Goal: Task Accomplishment & Management: Complete application form

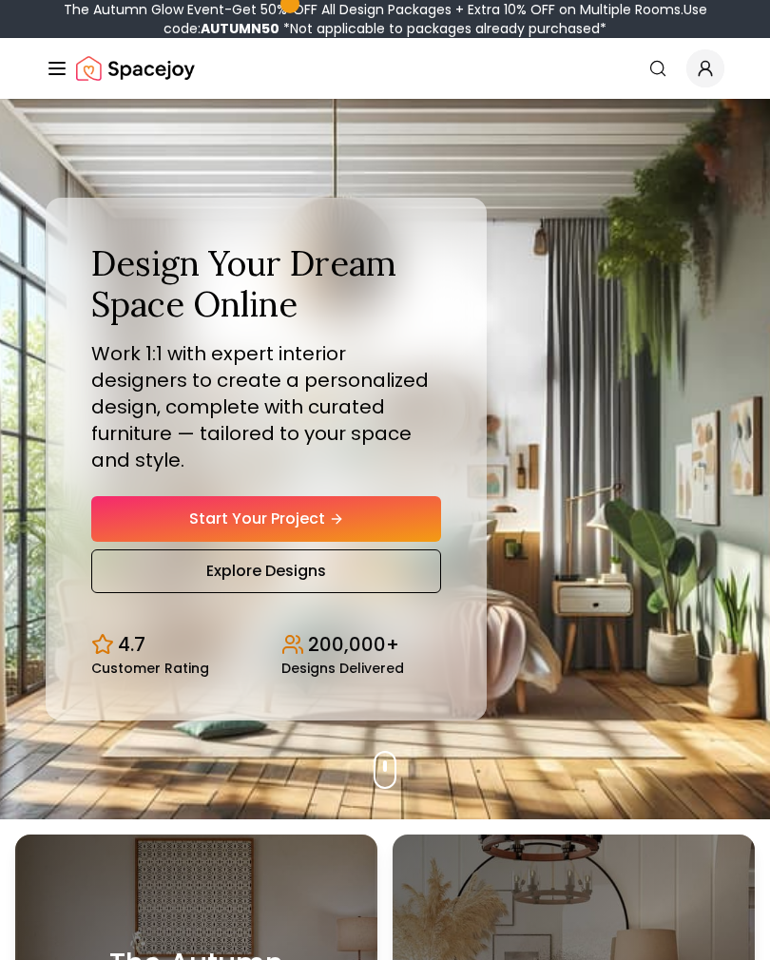
click at [165, 517] on link "Start Your Project" at bounding box center [266, 519] width 350 height 46
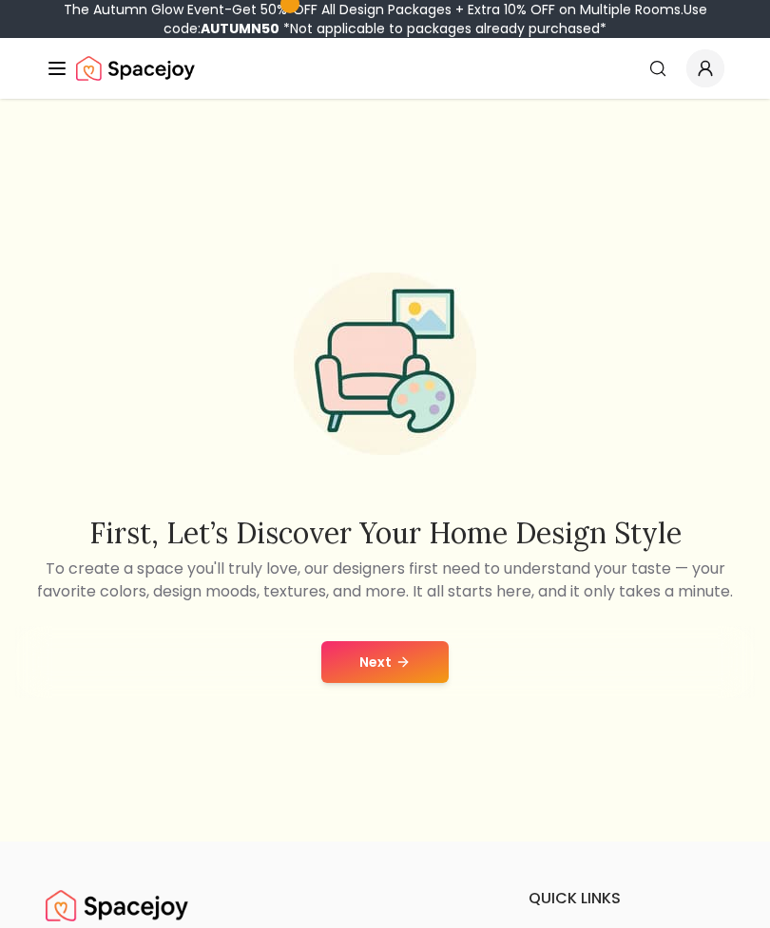
click at [372, 683] on button "Next" at bounding box center [384, 662] width 127 height 42
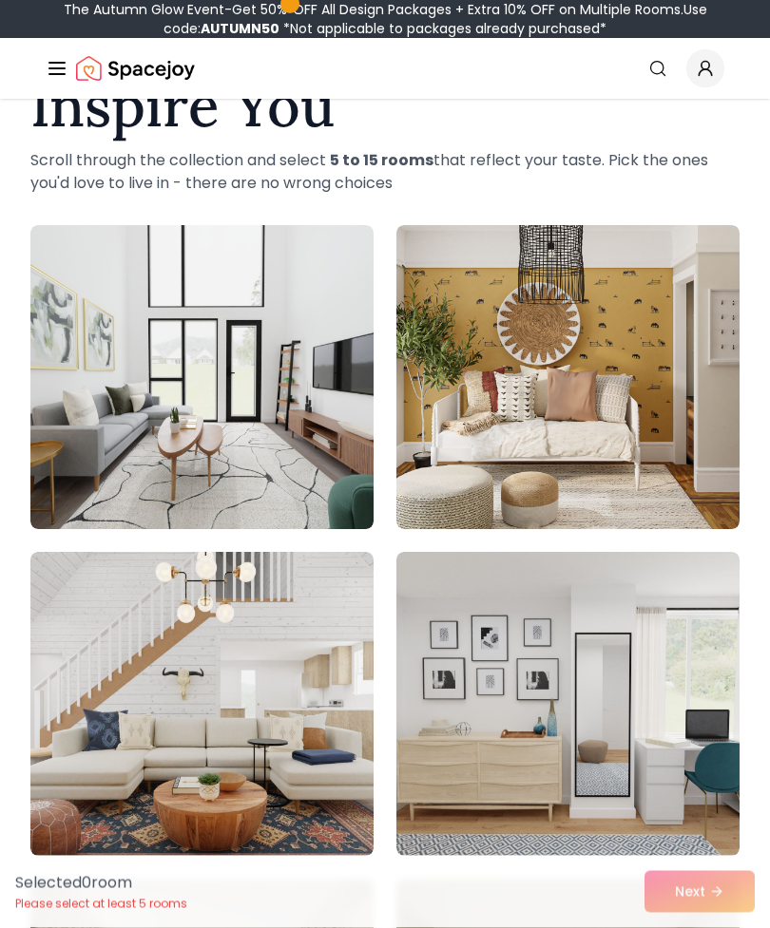
scroll to position [129, 0]
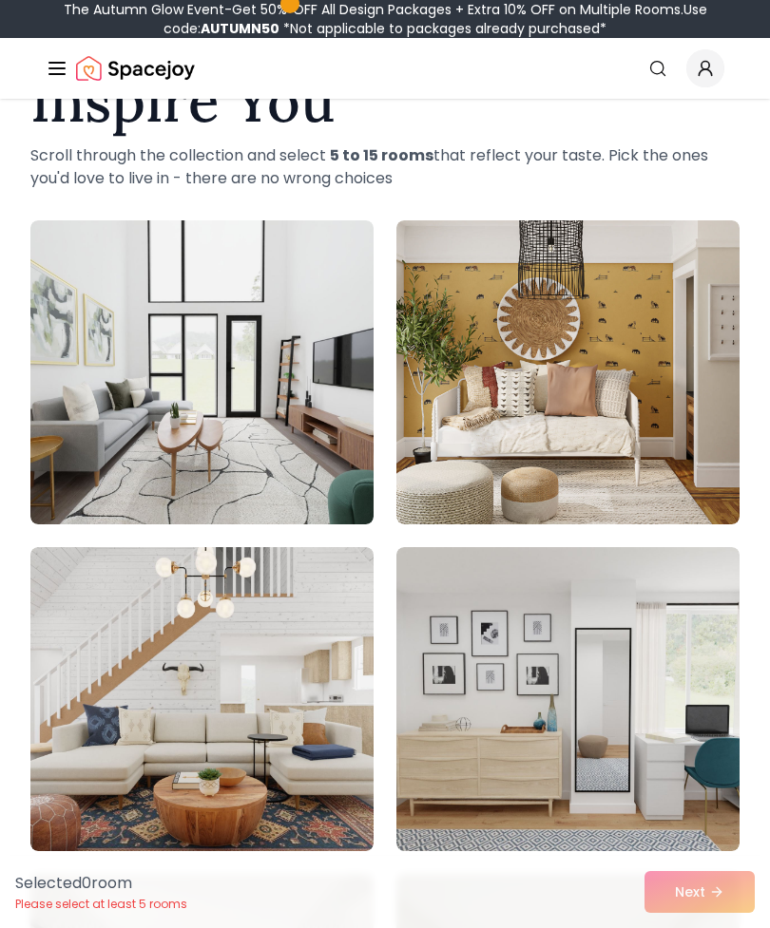
click at [127, 392] on img at bounding box center [201, 372] width 343 height 304
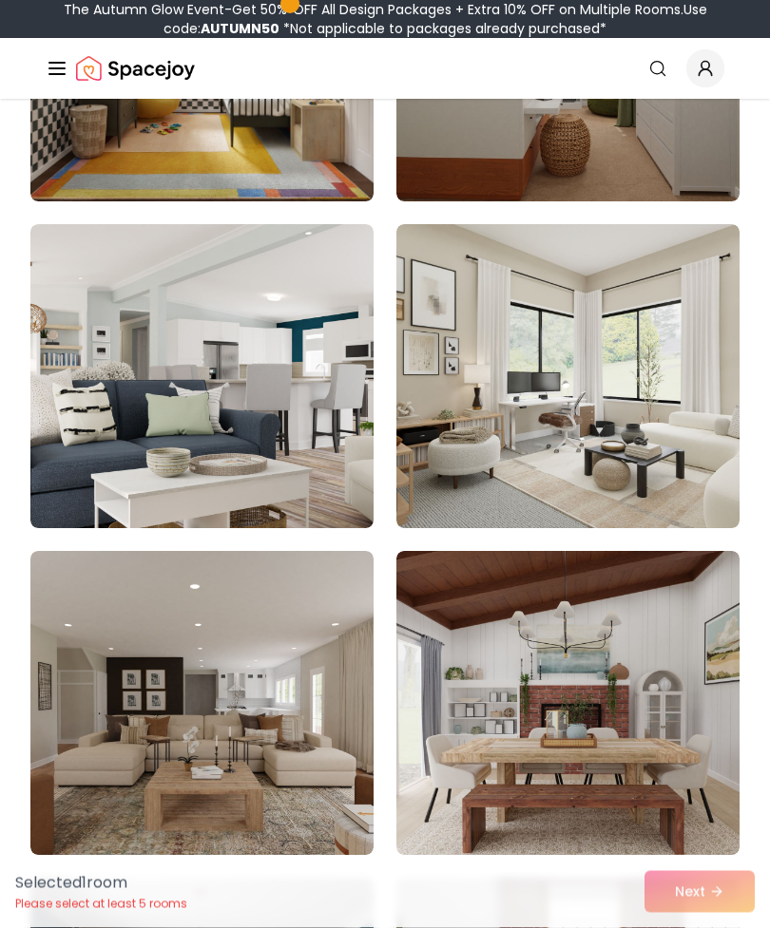
scroll to position [1106, 0]
click at [649, 431] on img at bounding box center [567, 376] width 343 height 304
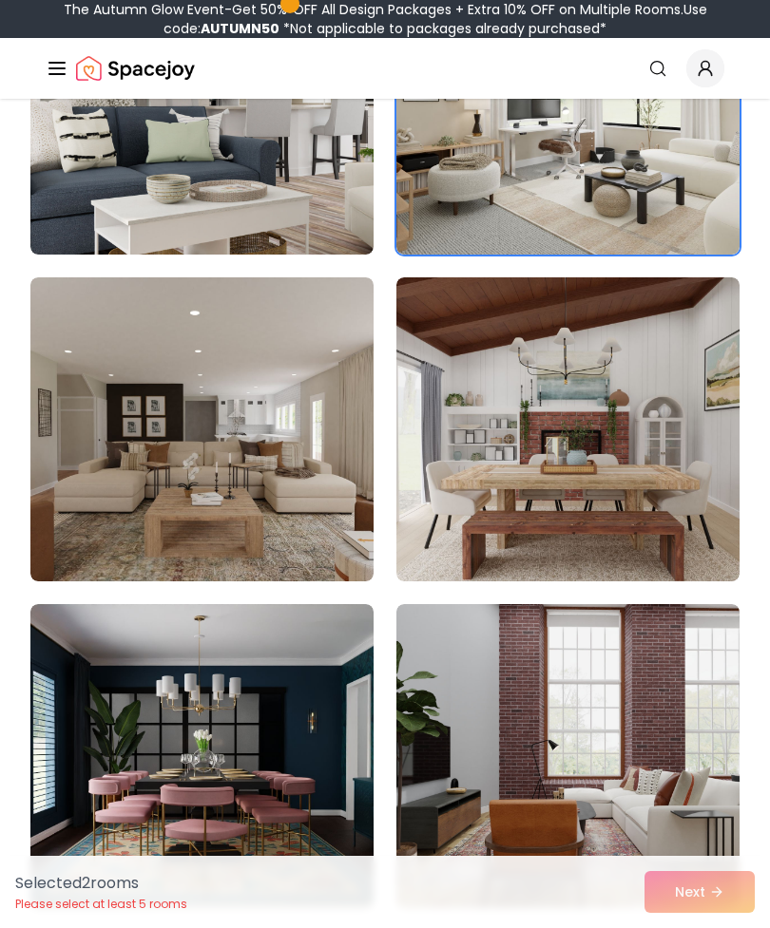
scroll to position [1396, 0]
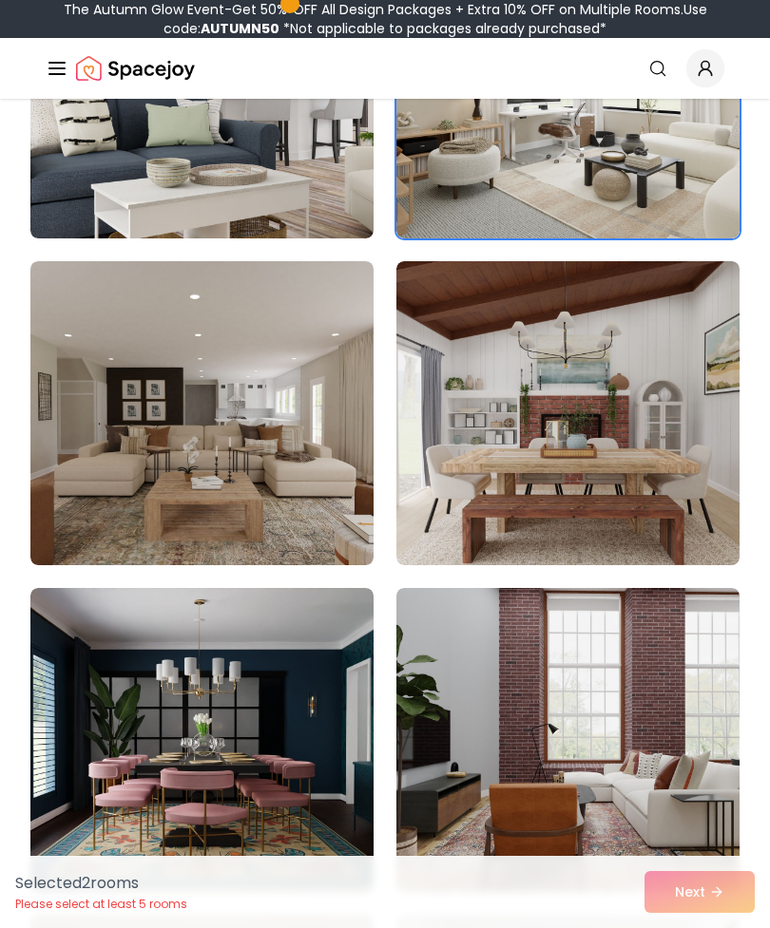
click at [125, 449] on img at bounding box center [201, 413] width 343 height 304
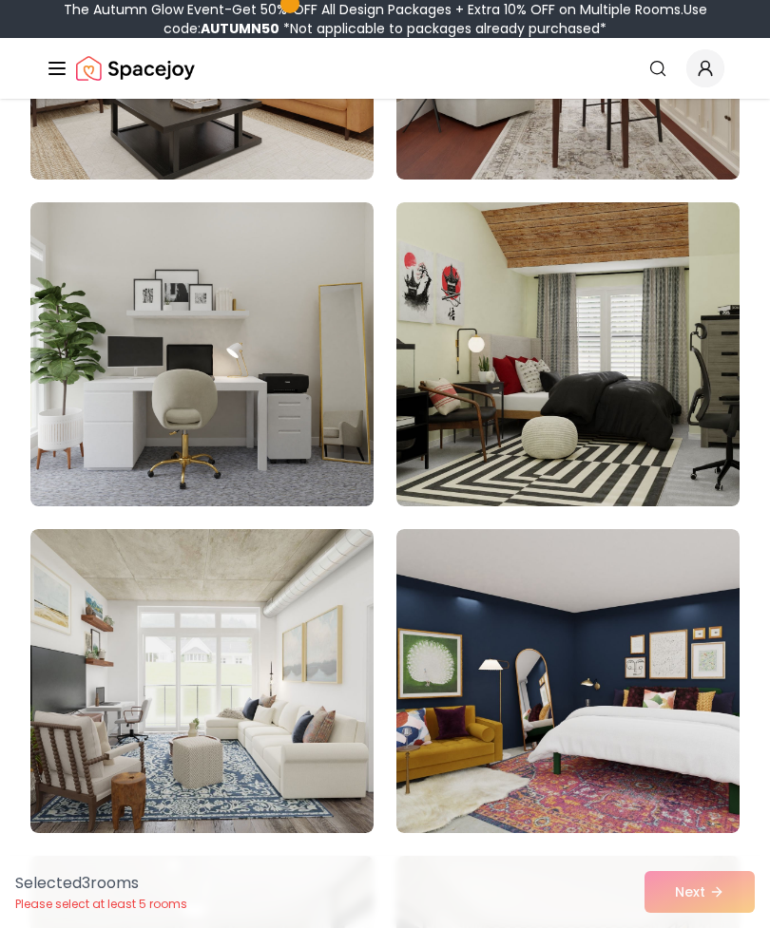
click at [96, 418] on img at bounding box center [201, 354] width 343 height 304
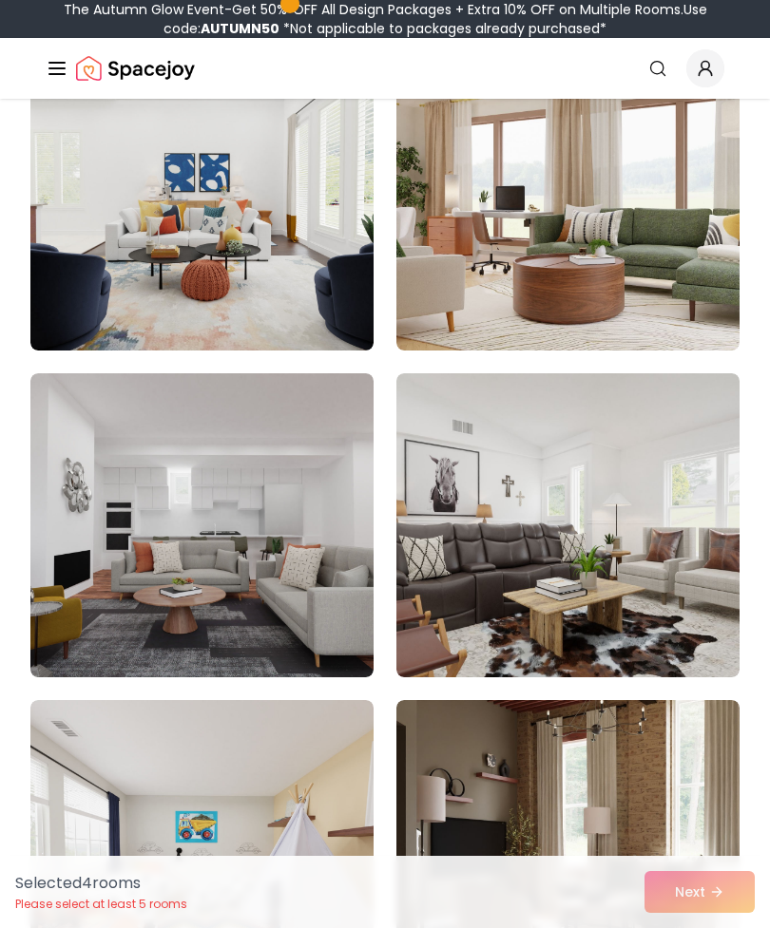
scroll to position [5865, 0]
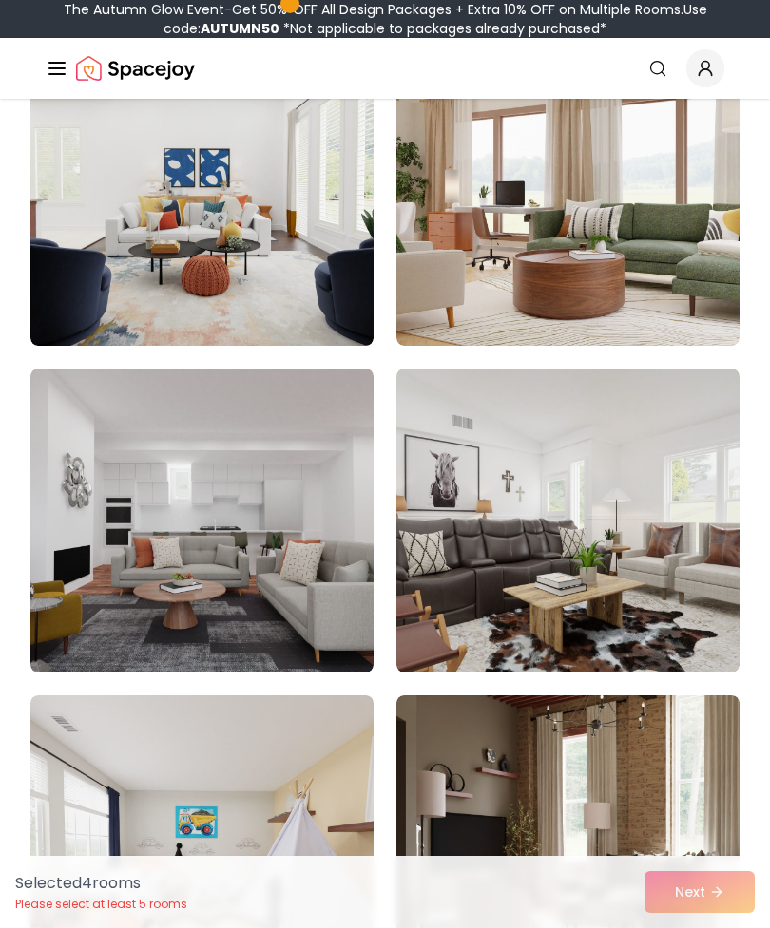
click at [714, 927] on div "Selected 4 room s Please select at least 5 rooms Next" at bounding box center [385, 892] width 770 height 72
click at [686, 927] on div "Selected 4 room s Please select at least 5 rooms Next" at bounding box center [385, 892] width 770 height 72
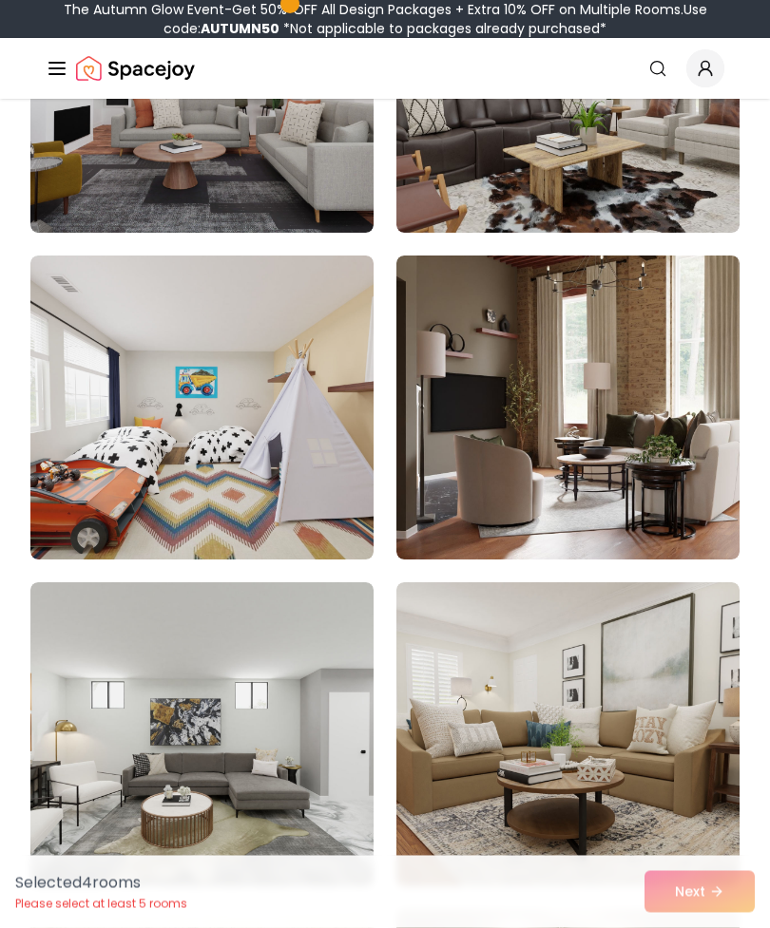
scroll to position [6325, 0]
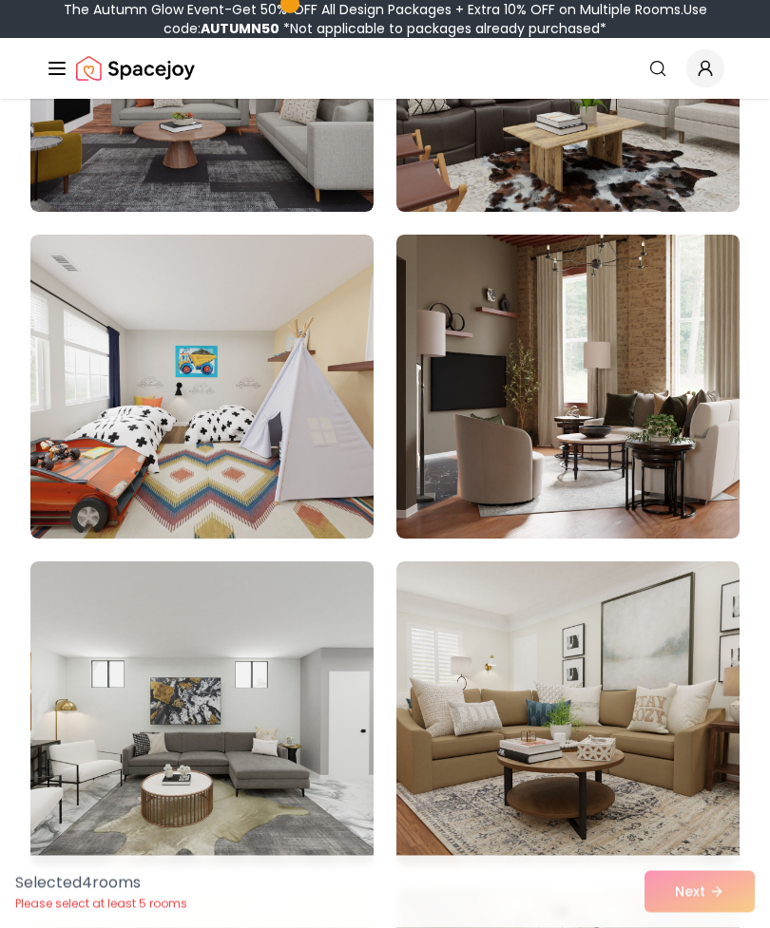
click at [507, 452] on img at bounding box center [567, 388] width 343 height 304
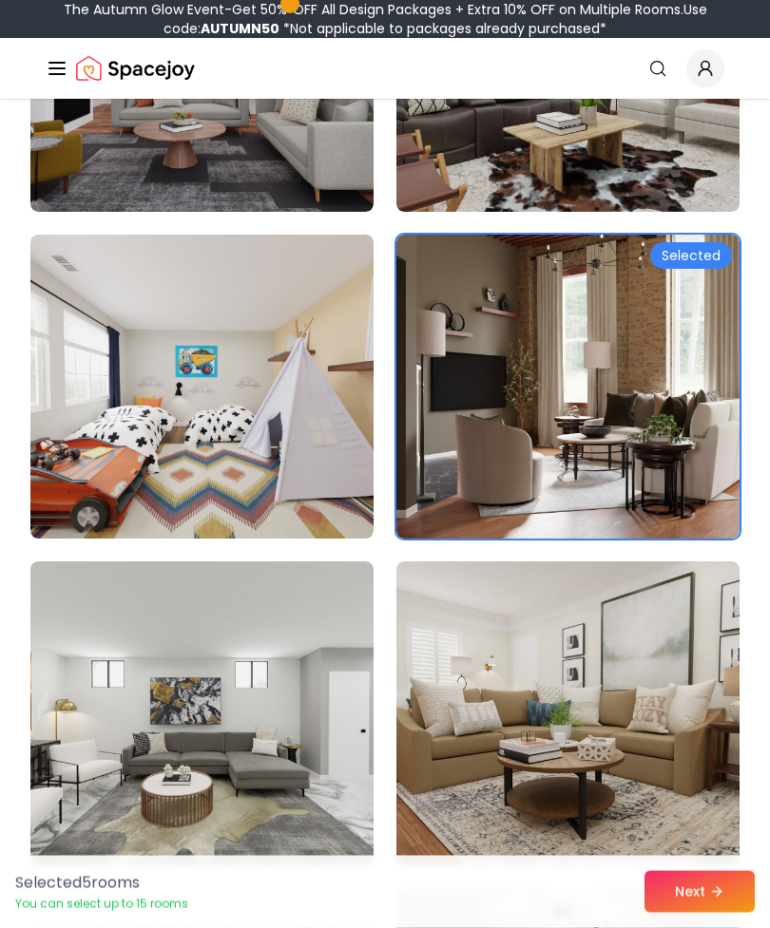
scroll to position [6326, 0]
click at [699, 913] on button "Next" at bounding box center [699, 892] width 110 height 42
